Goal: Transaction & Acquisition: Purchase product/service

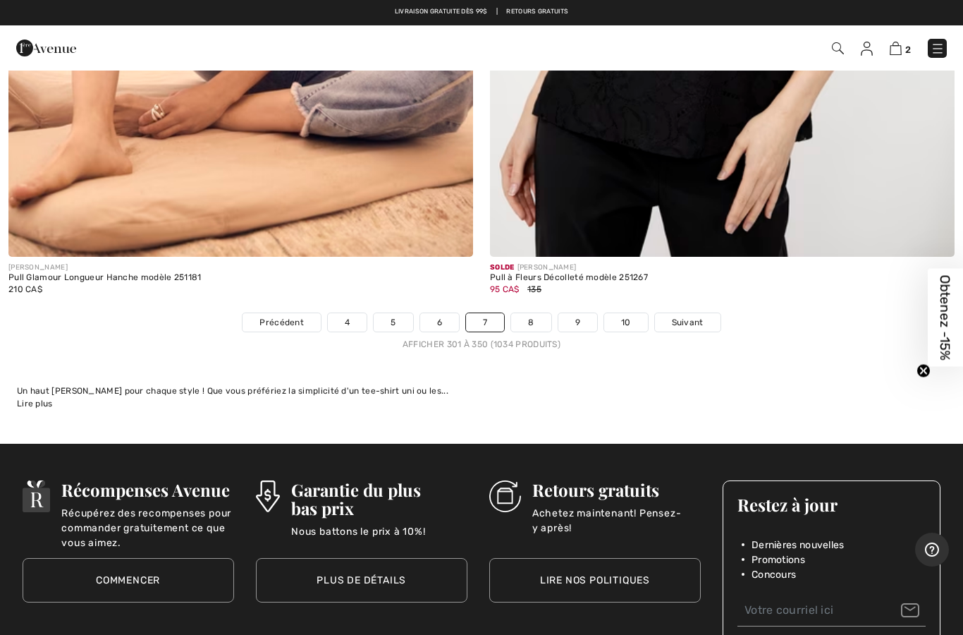
scroll to position [19337, 0]
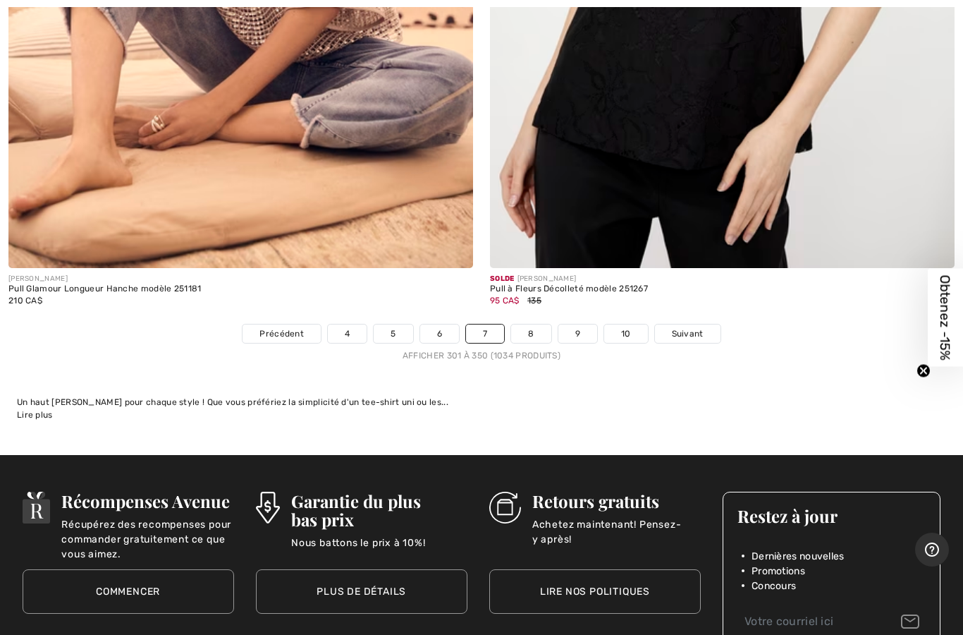
click at [688, 327] on span "Suivant" at bounding box center [688, 333] width 32 height 13
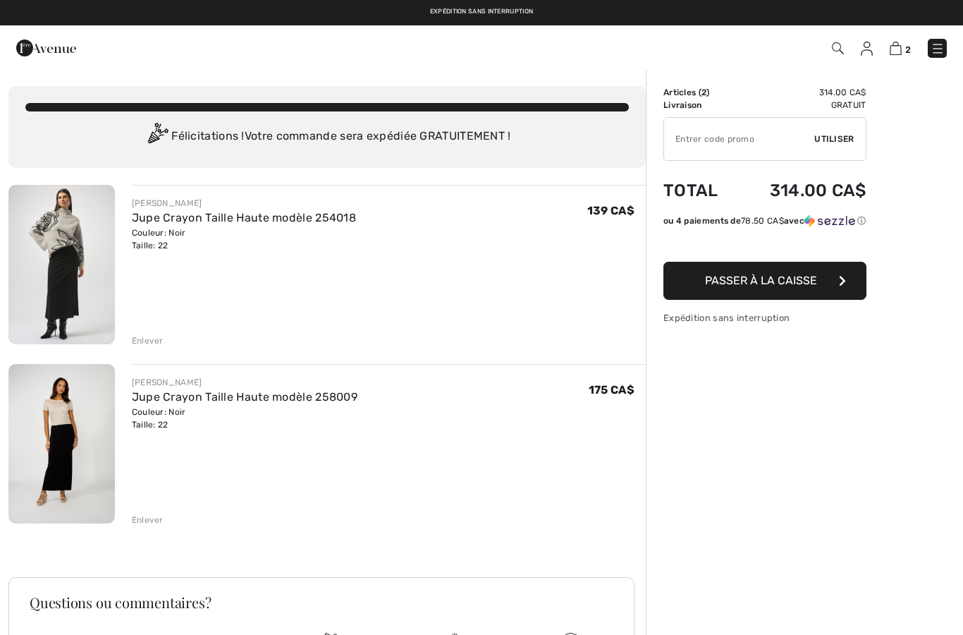
click at [687, 456] on div "Sommaire Description Articles ( 2 ) 314.00 CA$ Code promo 0.00 CA$ Livraison Gr…" at bounding box center [804, 452] width 317 height 767
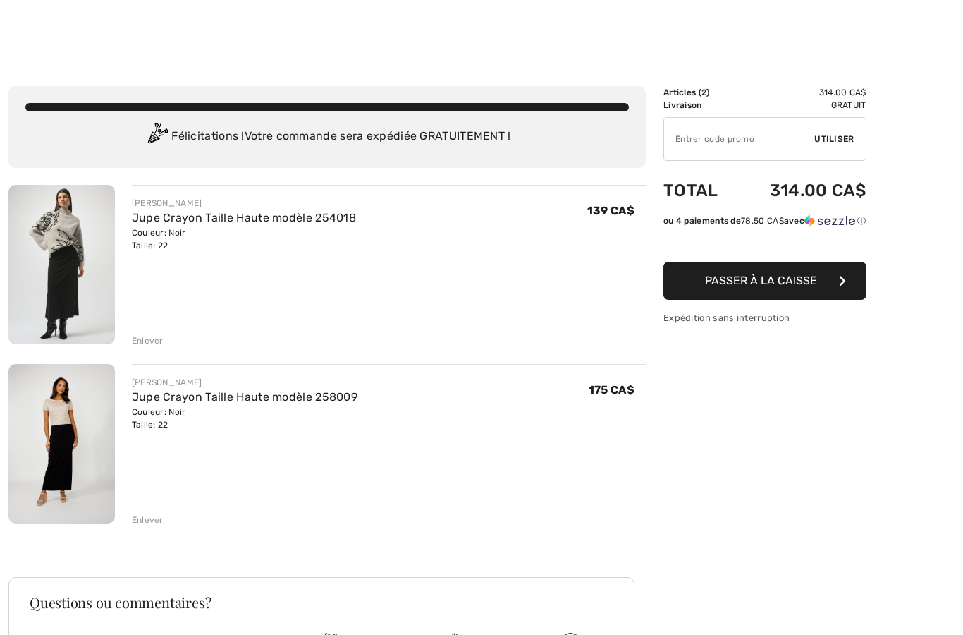
click at [78, 273] on img at bounding box center [61, 264] width 106 height 159
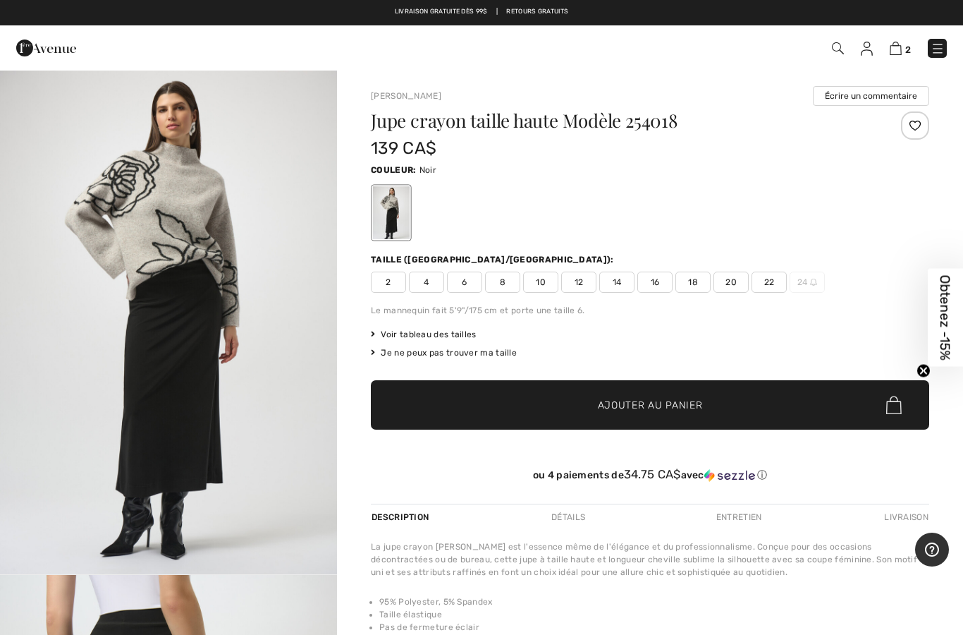
click at [448, 329] on span "Voir tableau des tailles" at bounding box center [424, 334] width 106 height 13
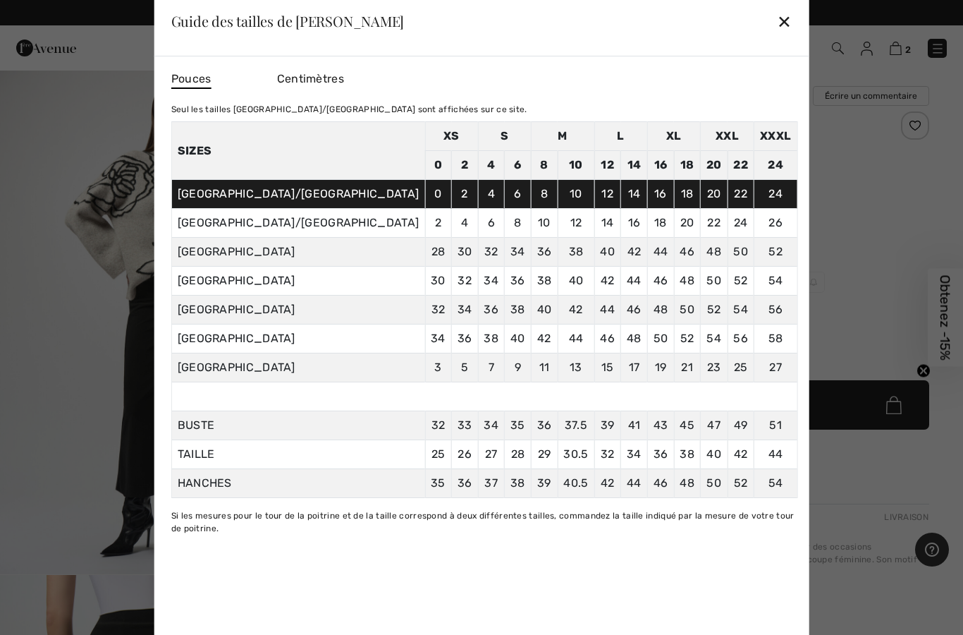
click at [777, 25] on div "✕" at bounding box center [784, 21] width 15 height 30
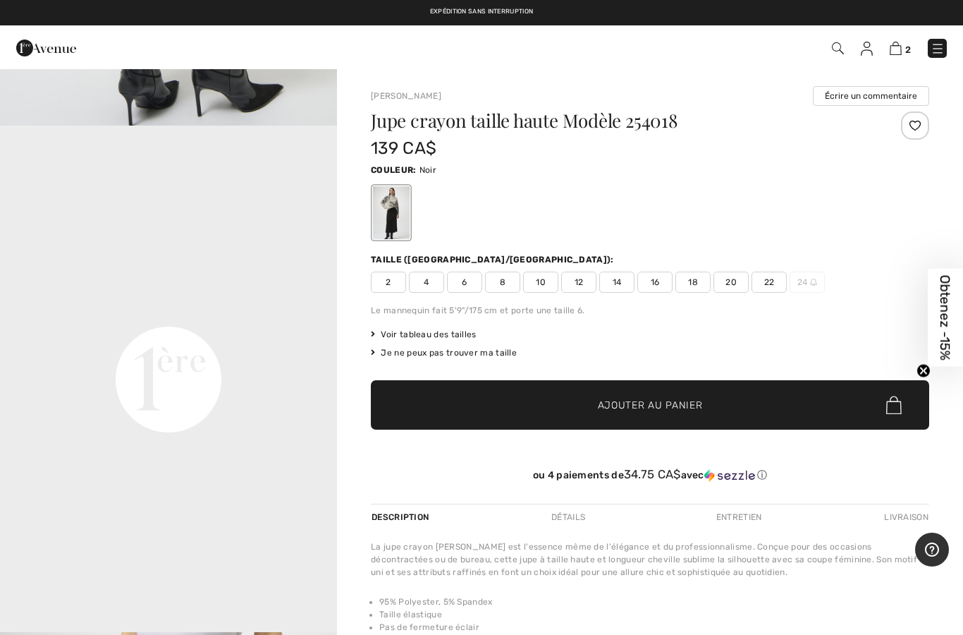
scroll to position [936, 0]
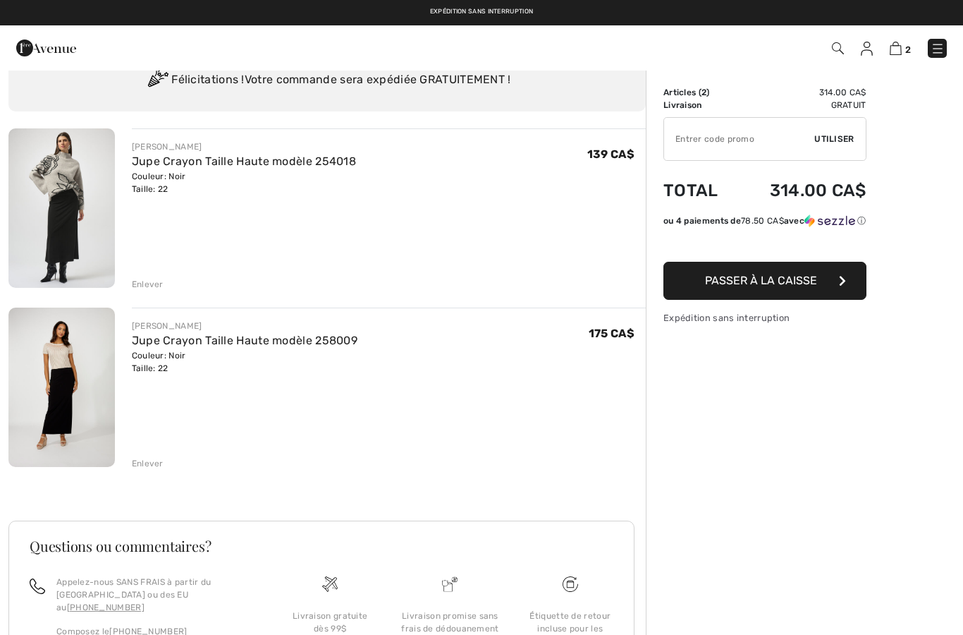
click at [63, 400] on img at bounding box center [61, 386] width 106 height 159
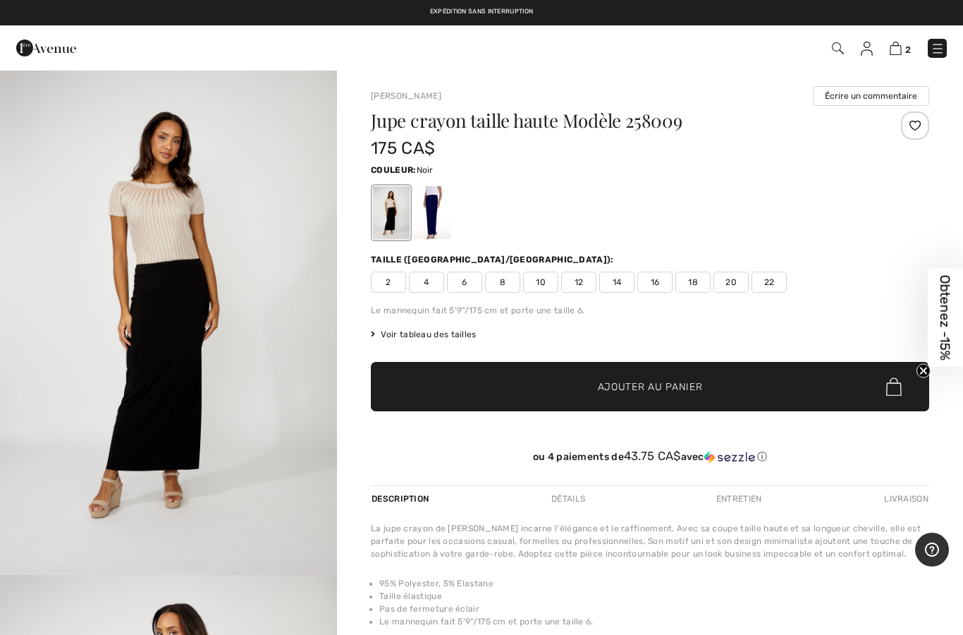
click at [455, 336] on span "Voir tableau des tailles" at bounding box center [424, 334] width 106 height 13
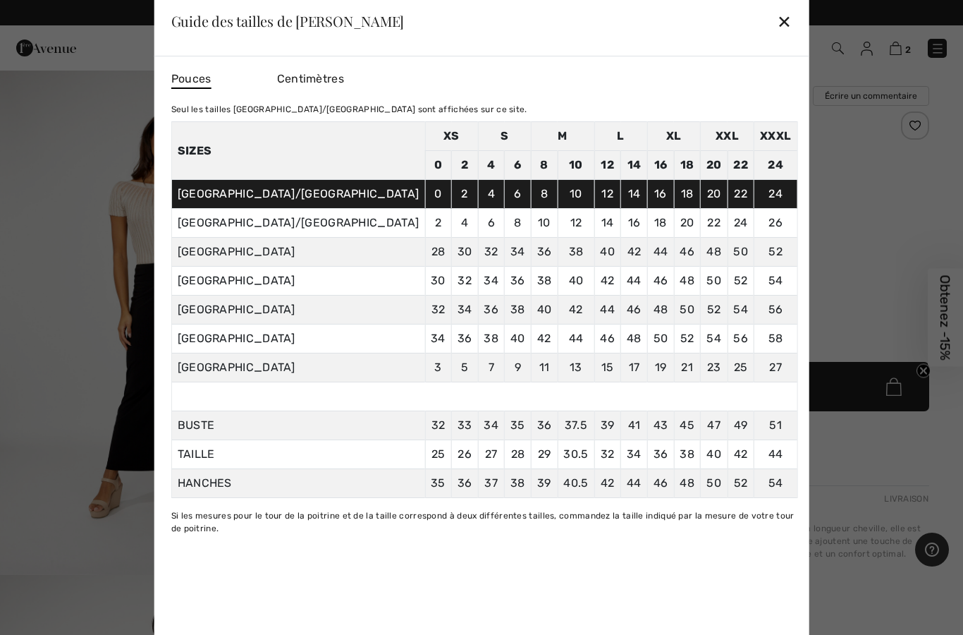
click at [831, 232] on div at bounding box center [481, 317] width 963 height 635
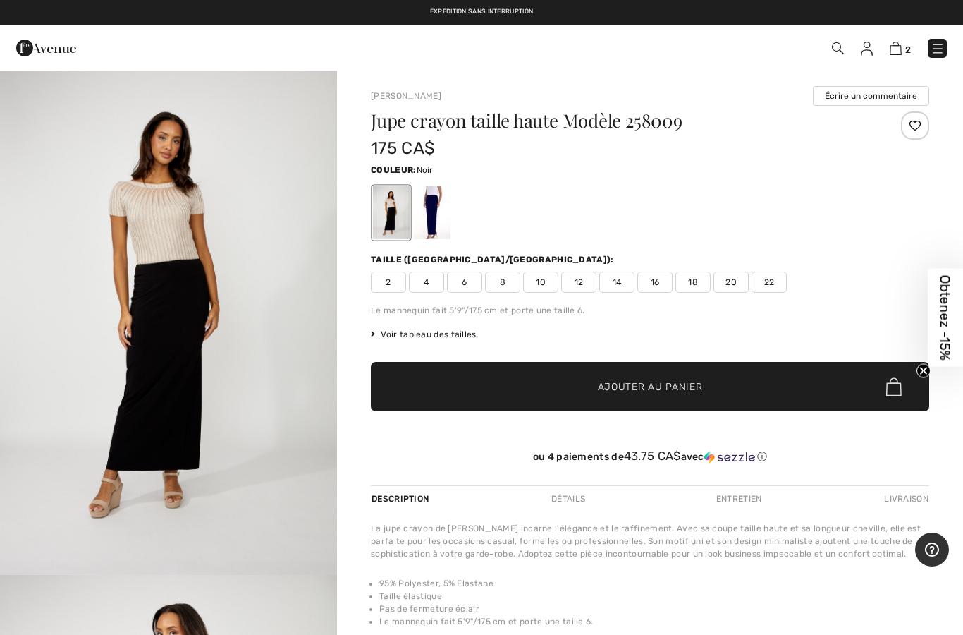
click at [902, 49] on img at bounding box center [896, 48] width 12 height 13
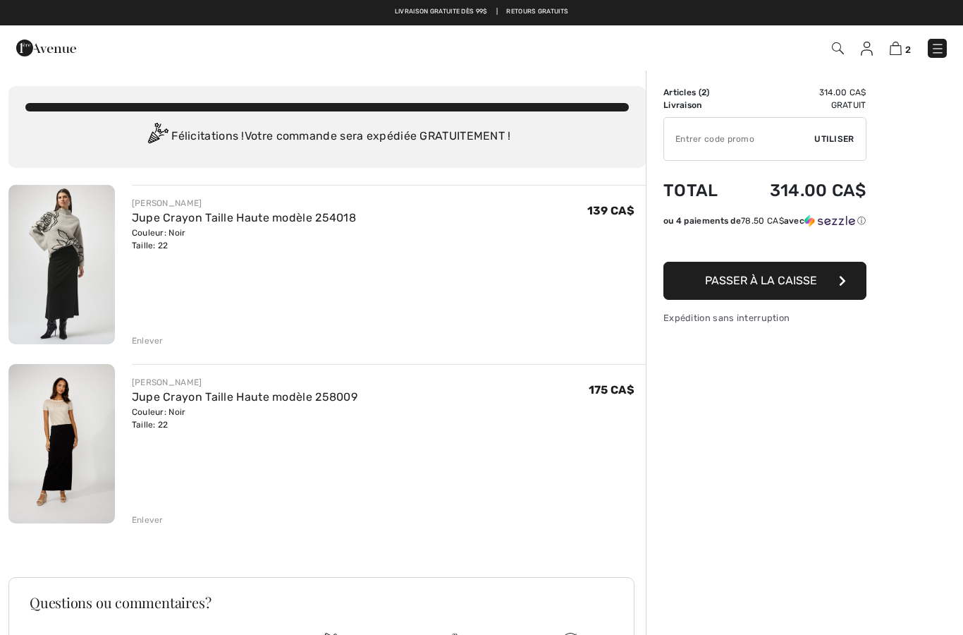
click at [760, 281] on span "Passer à la caisse" at bounding box center [761, 280] width 112 height 13
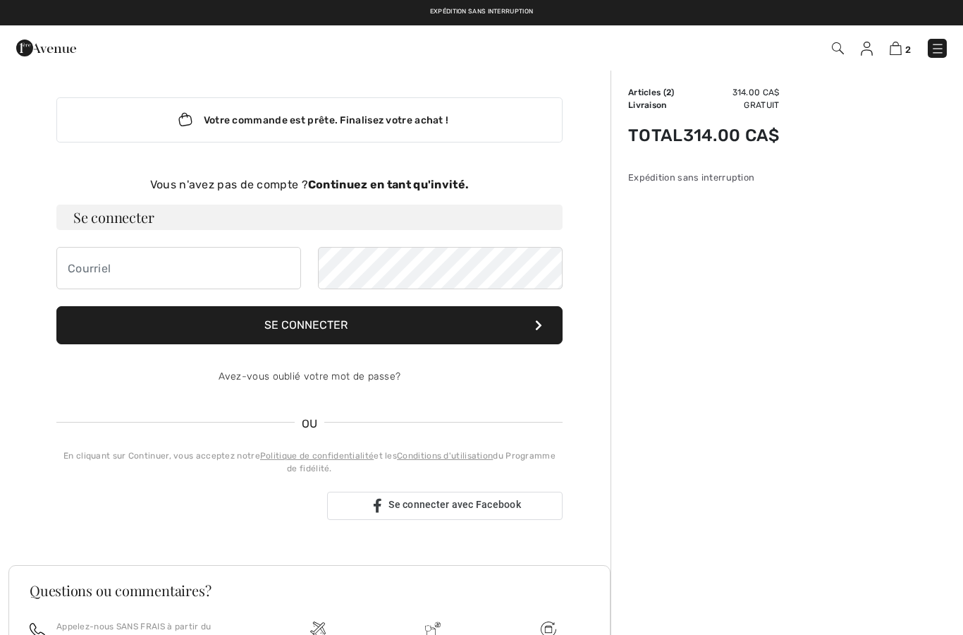
click at [434, 186] on strong "Continuez en tant qu'invité." at bounding box center [388, 184] width 161 height 13
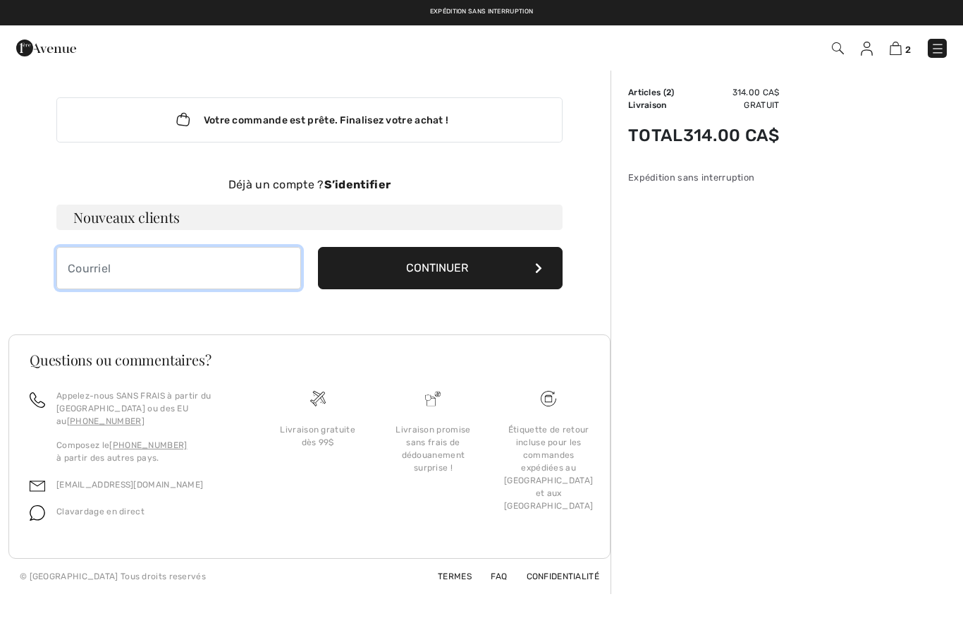
click at [203, 266] on input "email" at bounding box center [178, 268] width 245 height 42
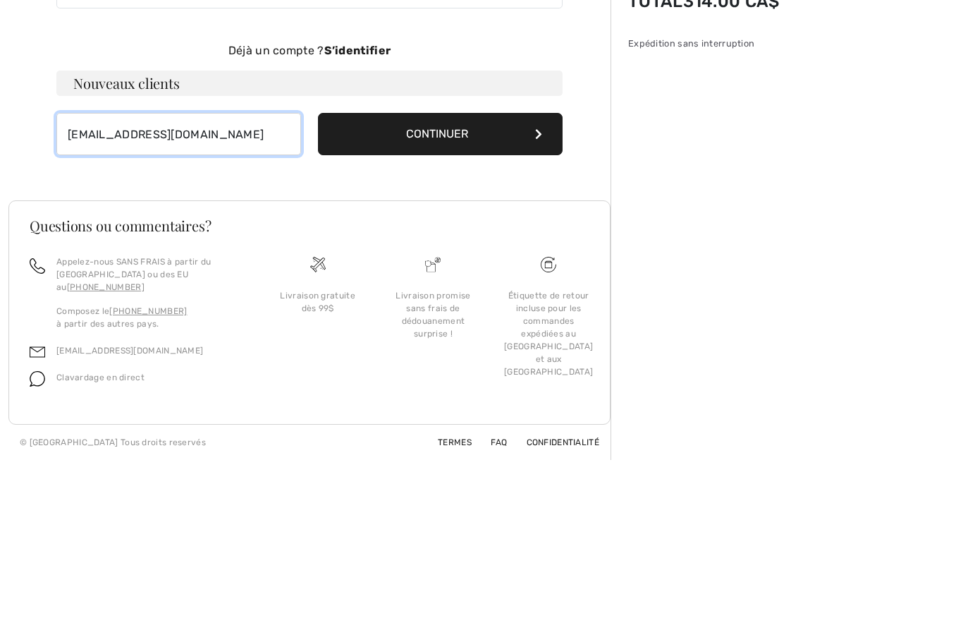
type input "[EMAIL_ADDRESS][DOMAIN_NAME]"
click at [369, 204] on h3 "Nouveaux clients" at bounding box center [309, 216] width 506 height 25
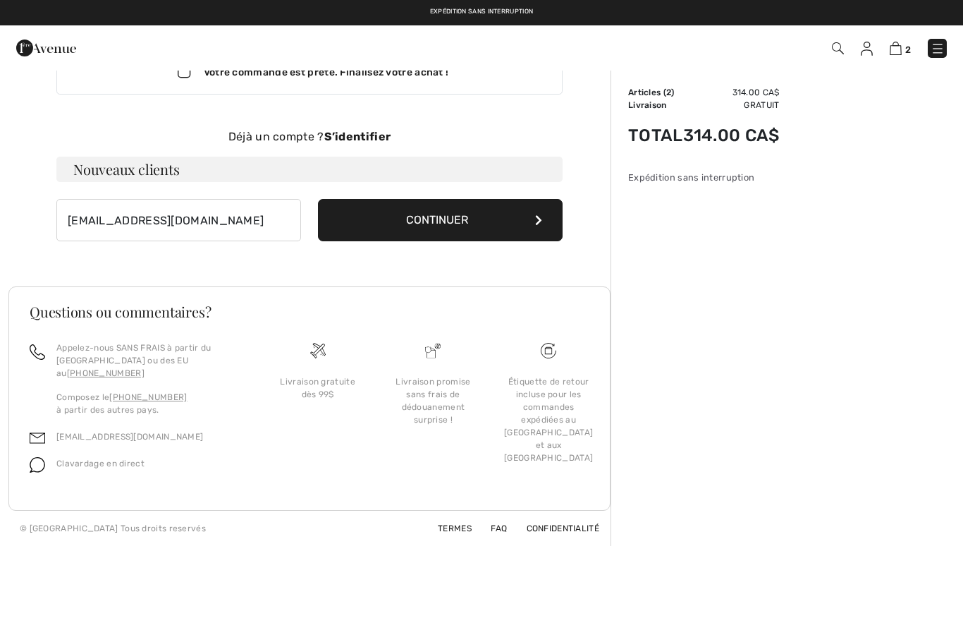
click at [441, 222] on button "Continuer" at bounding box center [440, 220] width 245 height 42
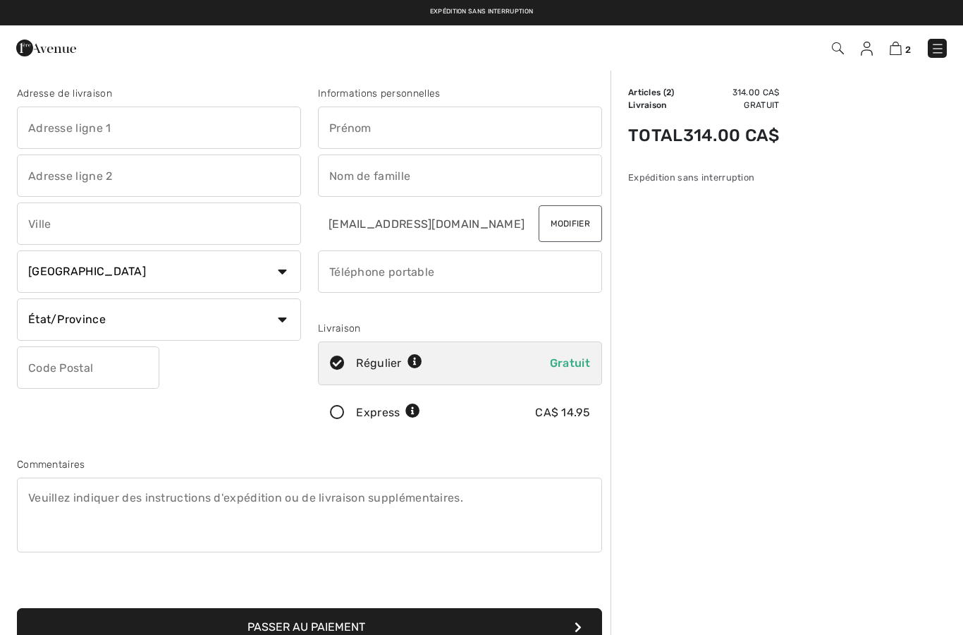
click at [178, 123] on input "text" at bounding box center [159, 127] width 284 height 42
type input "[STREET_ADDRESS]"
click at [445, 128] on input "text" at bounding box center [460, 127] width 284 height 42
type input "[PERSON_NAME]"
click at [382, 173] on input "text" at bounding box center [460, 175] width 284 height 42
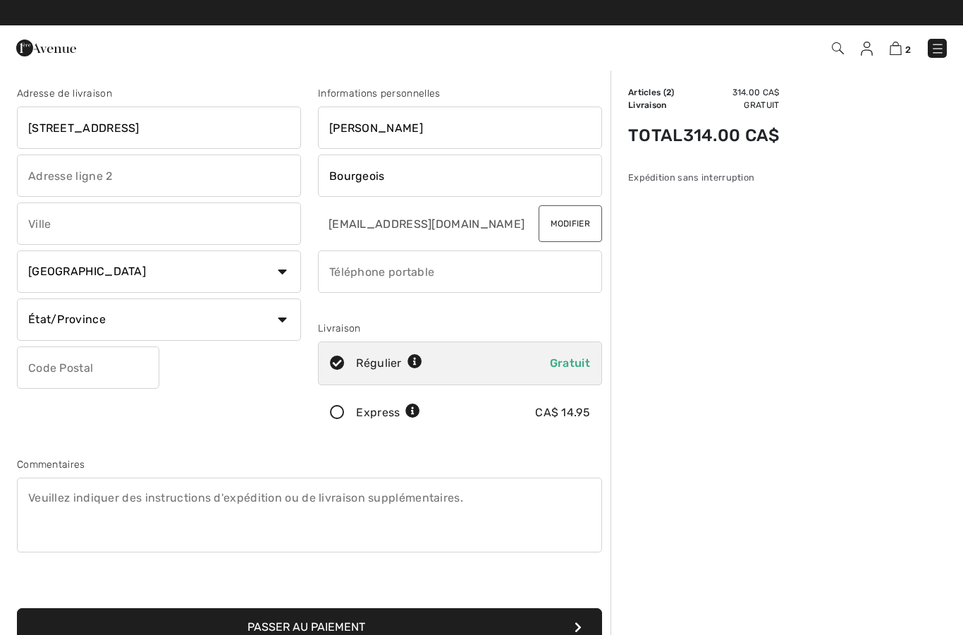
type input "Bourgeois"
click at [175, 228] on input "text" at bounding box center [159, 223] width 284 height 42
type input "Ste-[PERSON_NAME]"
click at [283, 272] on select "Pays [GEOGRAPHIC_DATA] [GEOGRAPHIC_DATA] [GEOGRAPHIC_DATA] [GEOGRAPHIC_DATA] [G…" at bounding box center [159, 271] width 284 height 42
click at [277, 326] on select "État/Province [GEOGRAPHIC_DATA][PERSON_NAME][GEOGRAPHIC_DATA] [GEOGRAPHIC_DATA]…" at bounding box center [159, 319] width 284 height 42
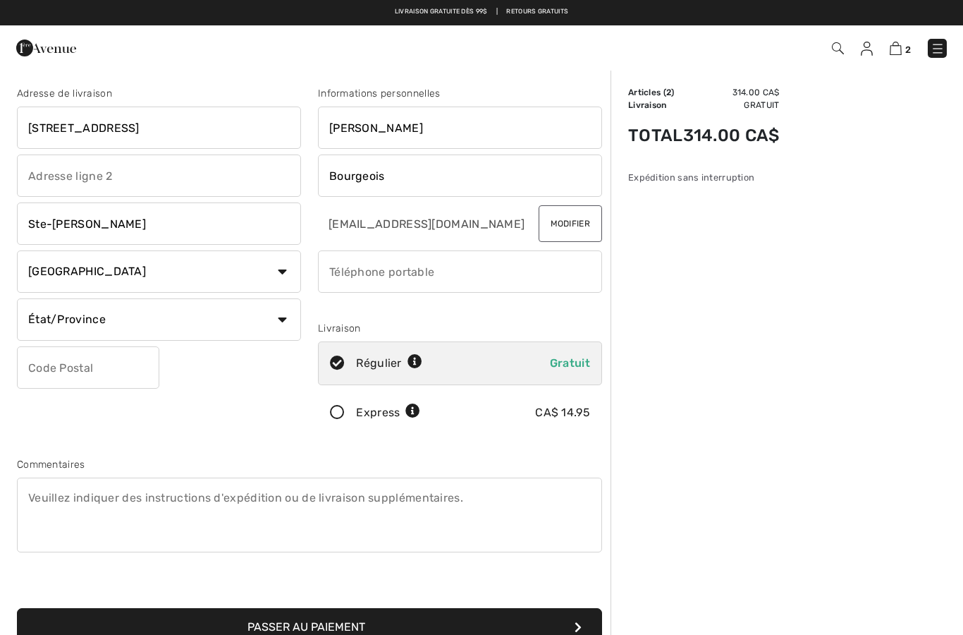
select select "QC"
click at [90, 371] on input "text" at bounding box center [88, 367] width 142 height 42
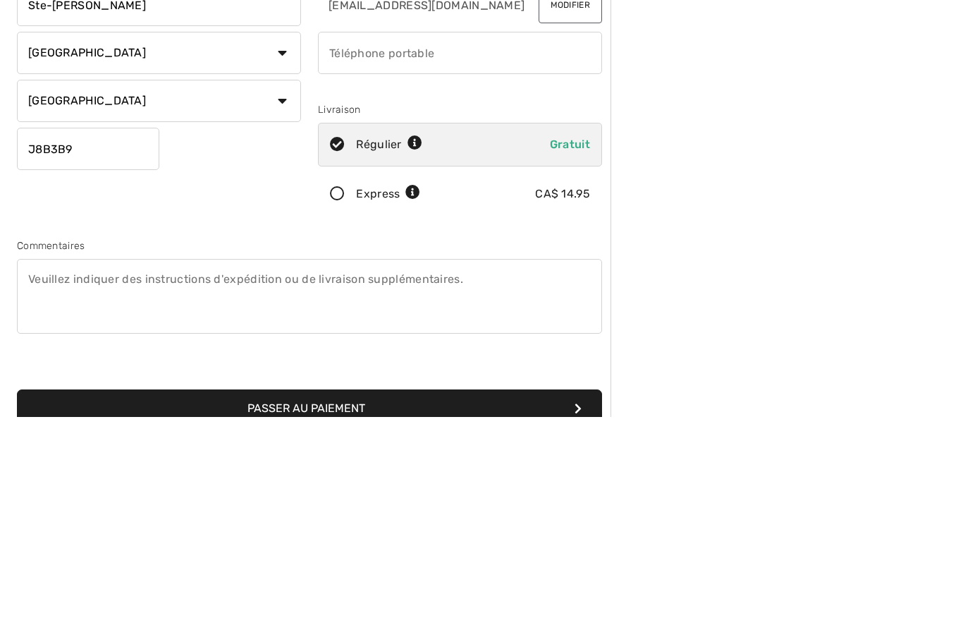
type input "J8B3B9"
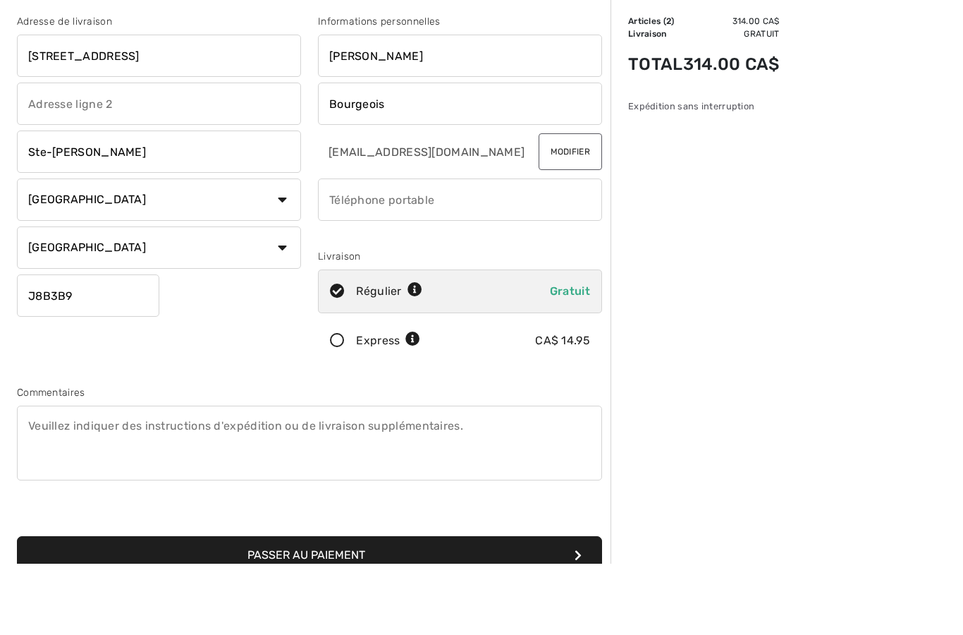
click at [384, 250] on input "phone" at bounding box center [460, 271] width 284 height 42
type input "5147956327"
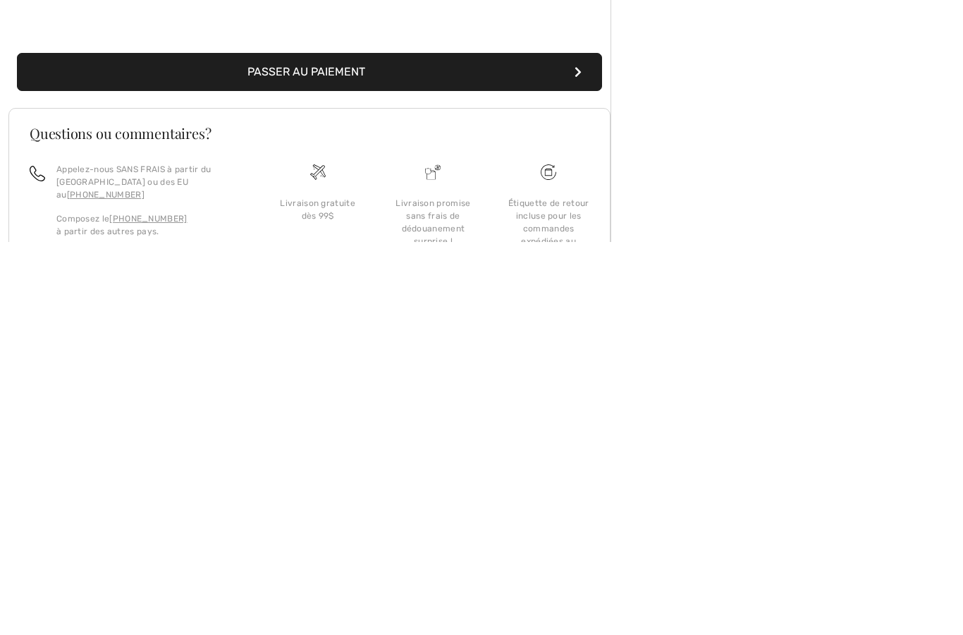
click at [403, 446] on button "Passer au paiement" at bounding box center [309, 465] width 585 height 38
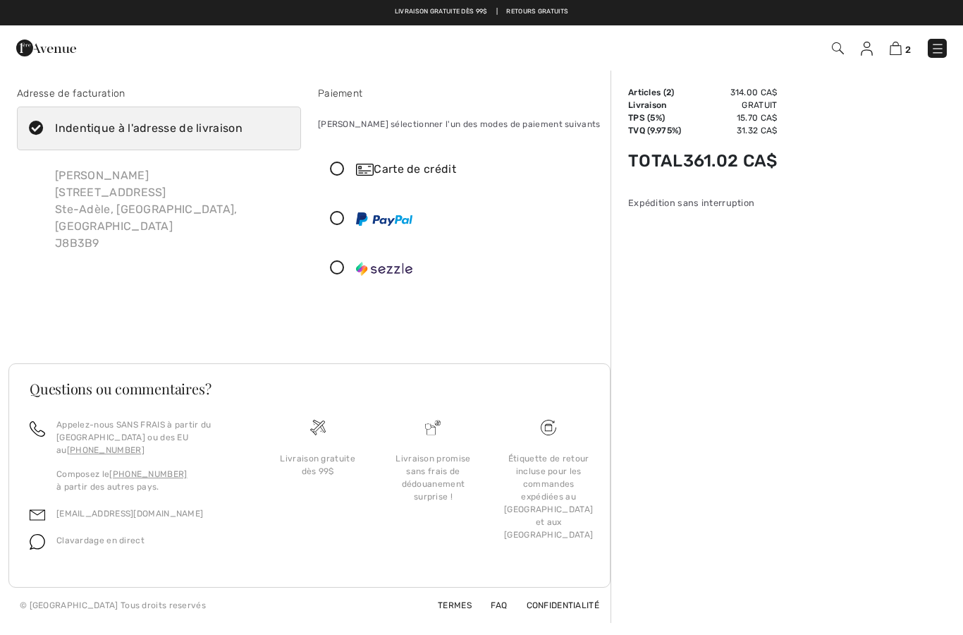
click at [336, 219] on icon at bounding box center [337, 219] width 37 height 15
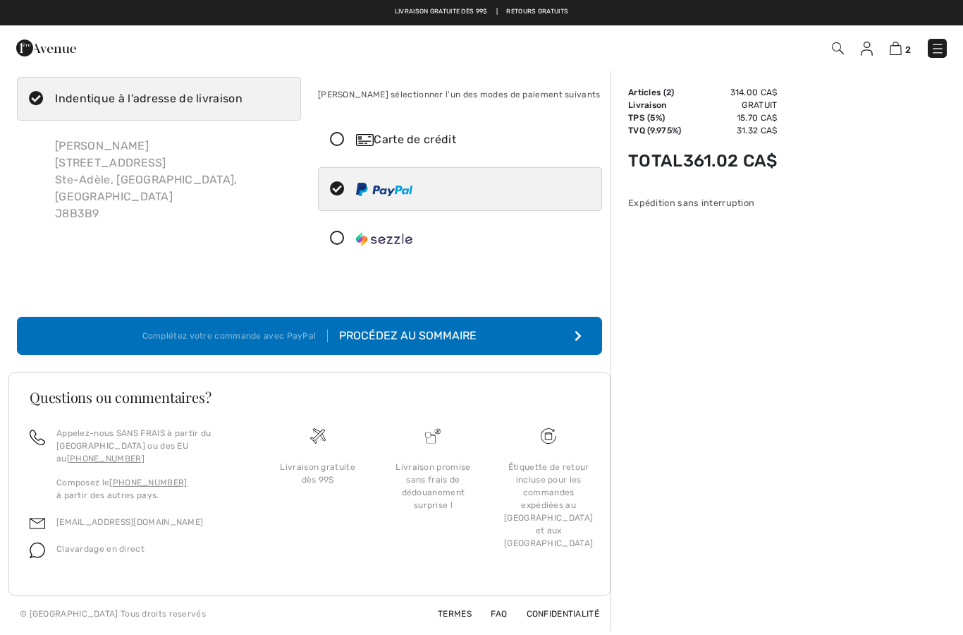
scroll to position [48, 0]
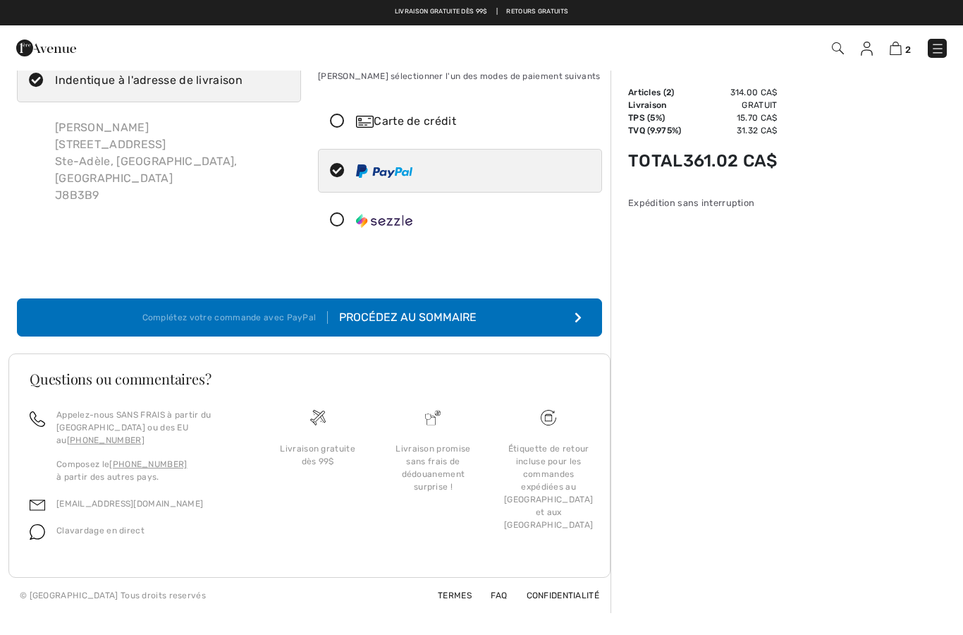
click at [441, 312] on div "Procédez au sommaire" at bounding box center [402, 317] width 149 height 17
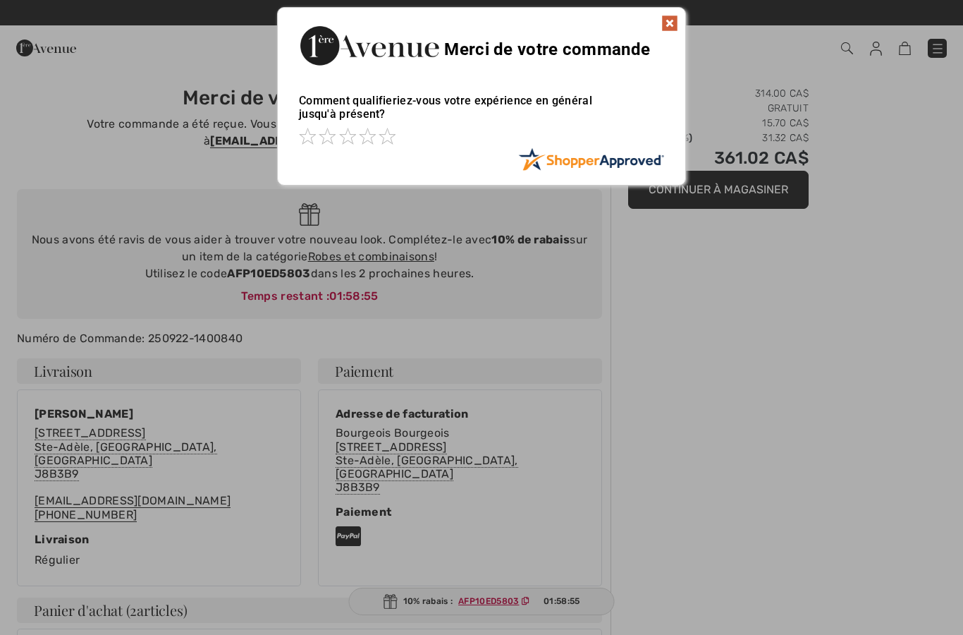
click at [409, 133] on div at bounding box center [481, 138] width 365 height 20
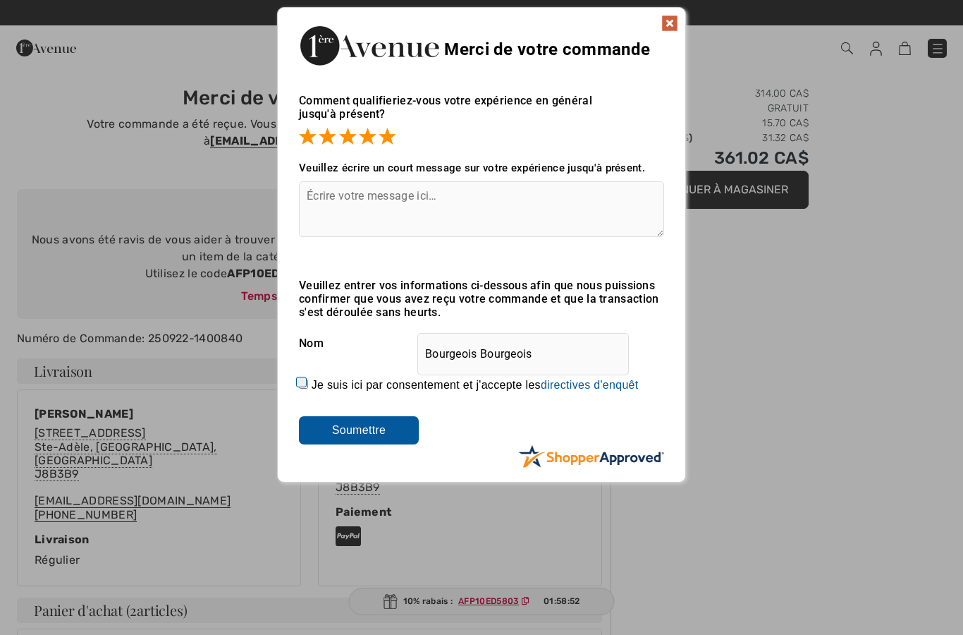
click at [395, 463] on div "Comment qualifieriez-vous votre expérience en général jusqu'à présent? Selon vo…" at bounding box center [482, 274] width 408 height 388
click at [368, 429] on input "Soumettre" at bounding box center [359, 430] width 120 height 28
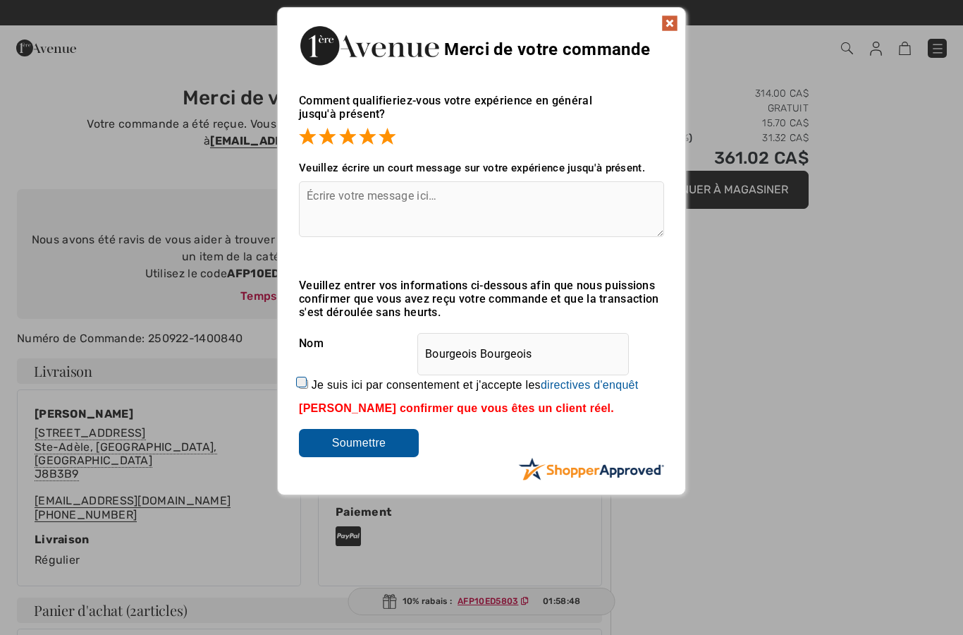
click at [316, 384] on label "Je suis ici par consentement et j'accepte les En soumettant une évaluation, vou…" at bounding box center [475, 385] width 327 height 13
click at [308, 384] on input "Je suis ici par consentement et j'accepte les En soumettant une évaluation, vou…" at bounding box center [303, 383] width 9 height 9
checkbox input "true"
click at [351, 457] on input "Soumettre" at bounding box center [359, 443] width 120 height 28
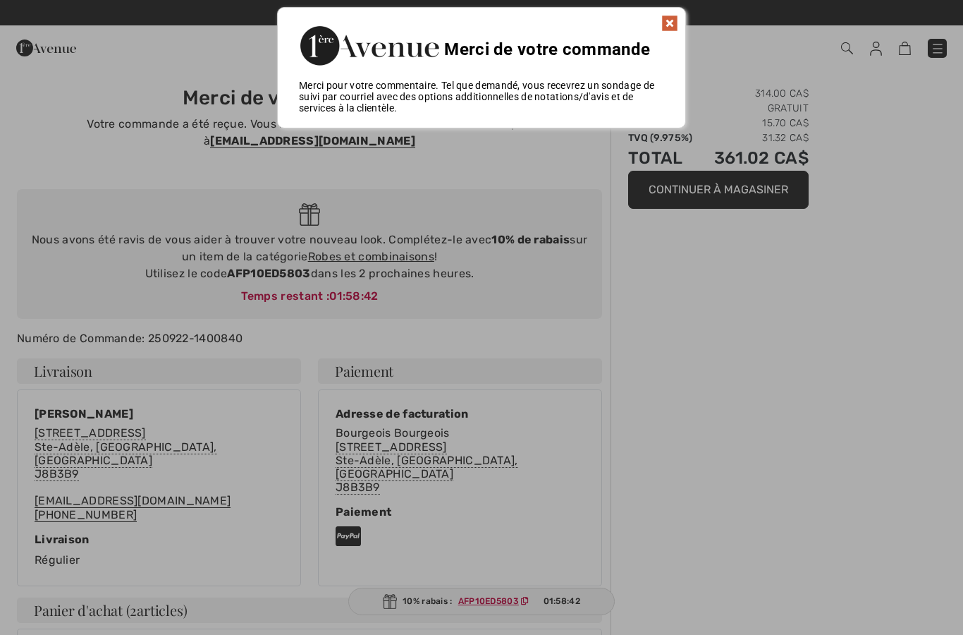
click at [675, 27] on img at bounding box center [669, 23] width 17 height 17
